Goal: Navigation & Orientation: Find specific page/section

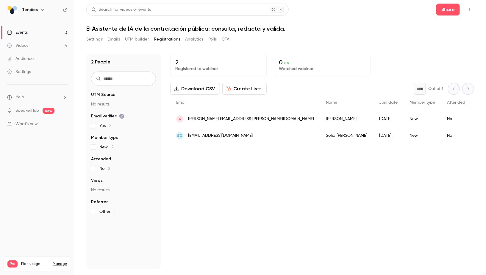
click at [51, 30] on link "Events 3" at bounding box center [37, 32] width 74 height 13
